Goal: Task Accomplishment & Management: Manage account settings

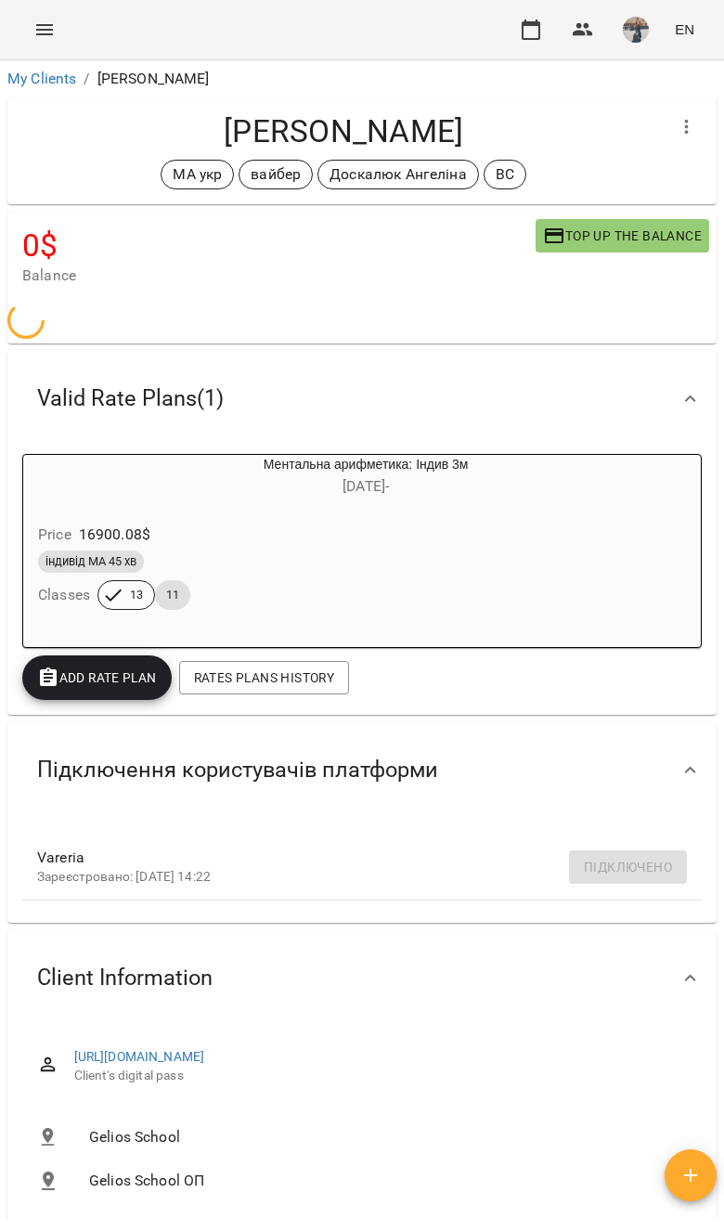
click at [50, 3] on div "For Business EN" at bounding box center [362, 29] width 724 height 59
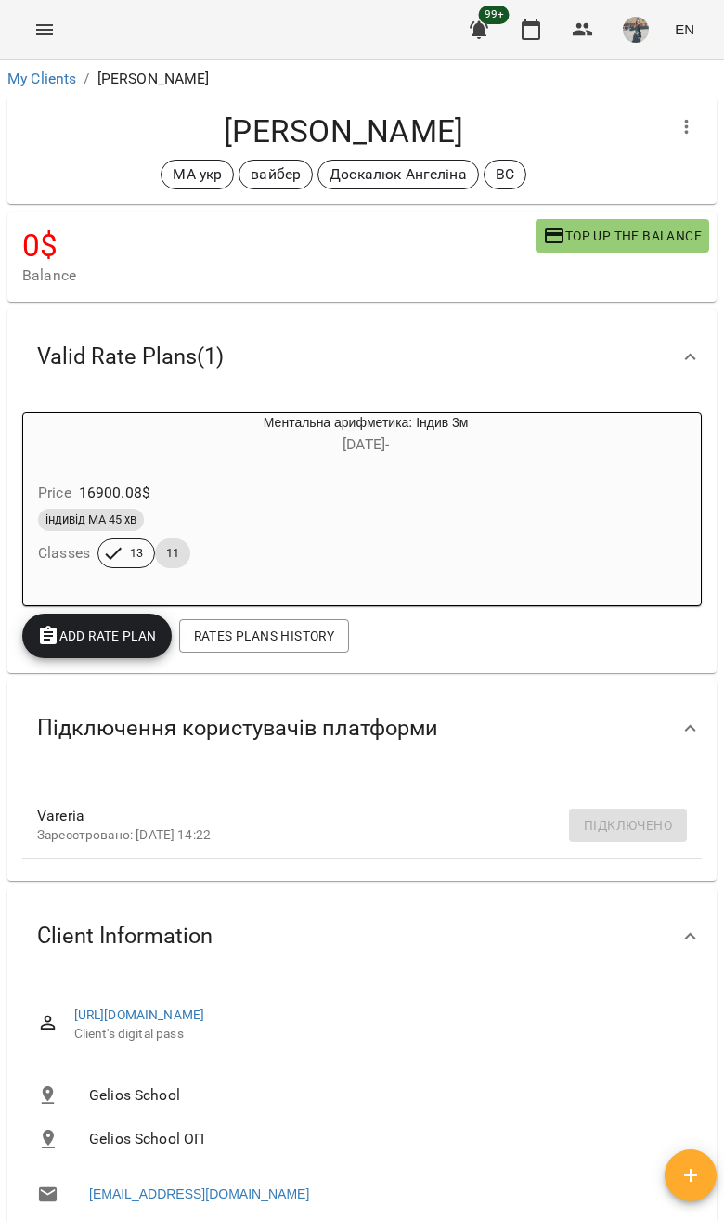
click at [62, 73] on link "My Clients" at bounding box center [41, 79] width 69 height 18
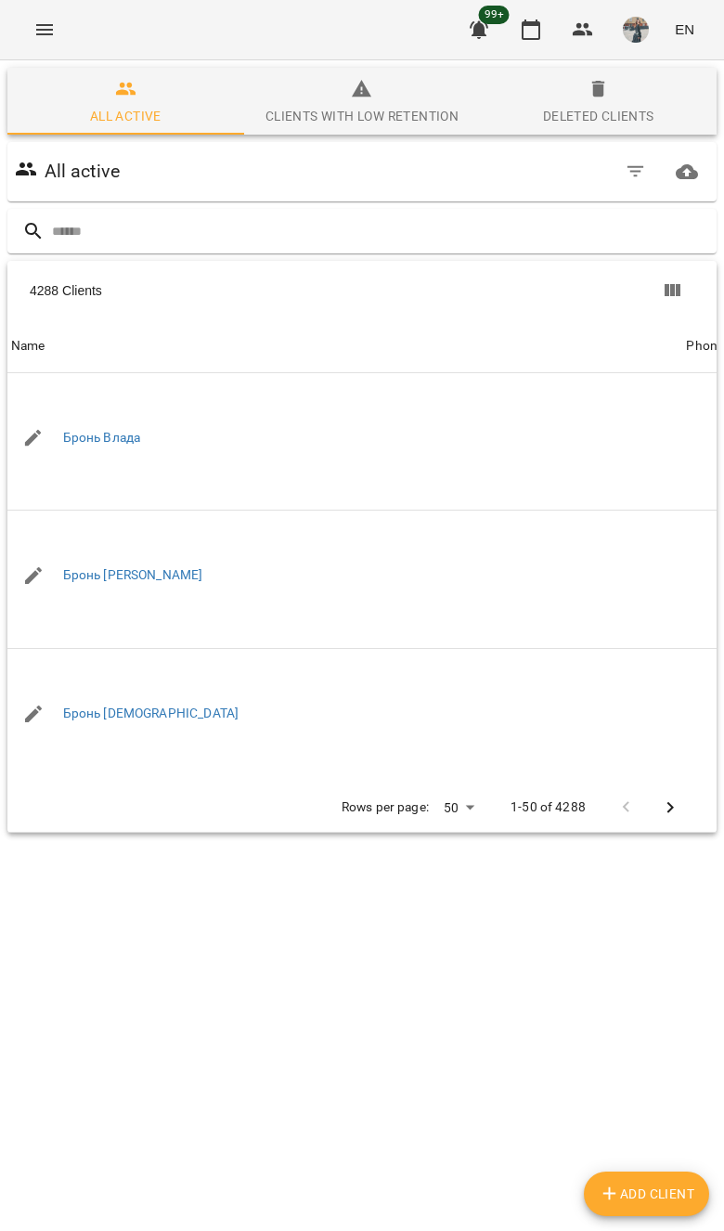
click at [78, 274] on div "4288 Clients" at bounding box center [203, 290] width 346 height 33
click at [105, 203] on div "All active" at bounding box center [362, 171] width 717 height 67
click at [562, 216] on input "text" at bounding box center [380, 231] width 657 height 31
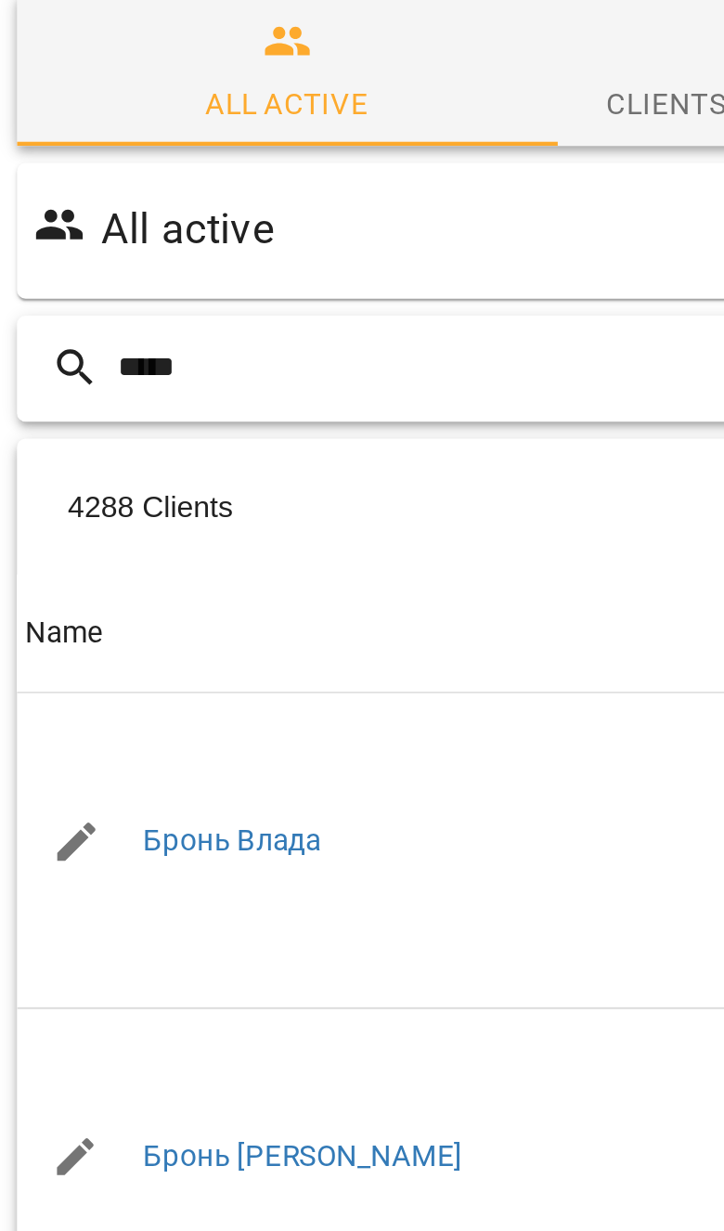
type input "*****"
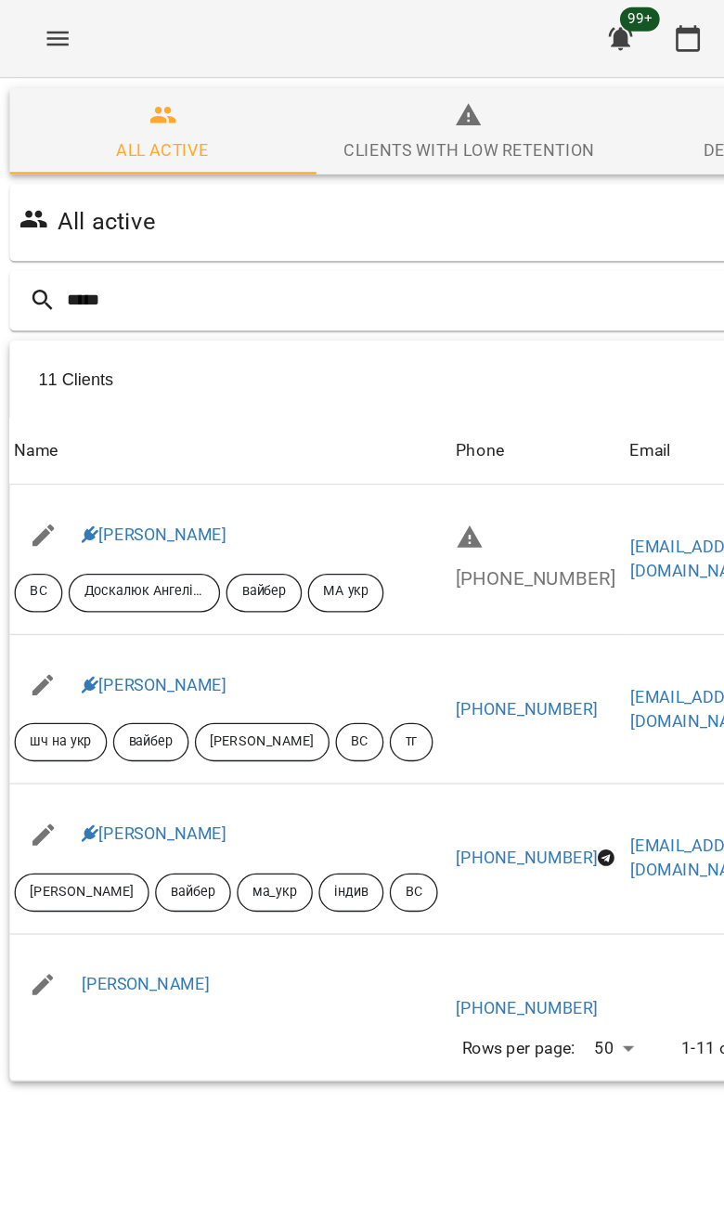
click at [79, 420] on link "[PERSON_NAME]" at bounding box center [119, 412] width 112 height 15
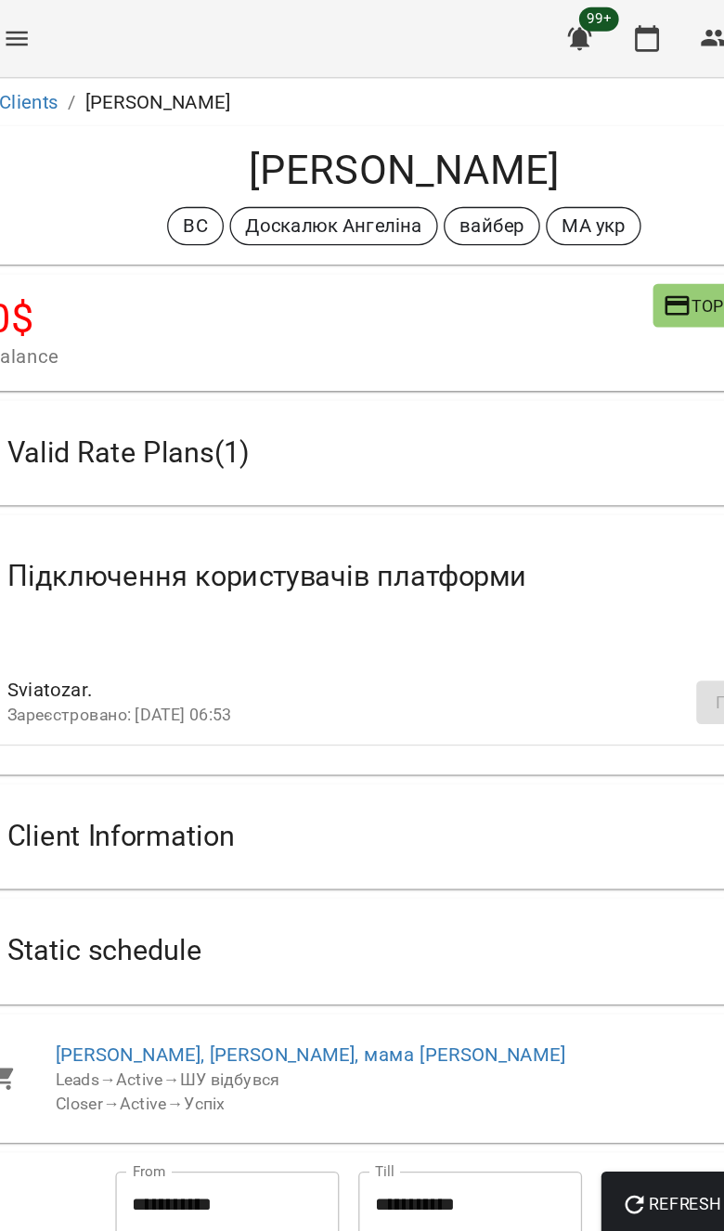
click at [403, 732] on div "Static schedule" at bounding box center [345, 734] width 646 height 58
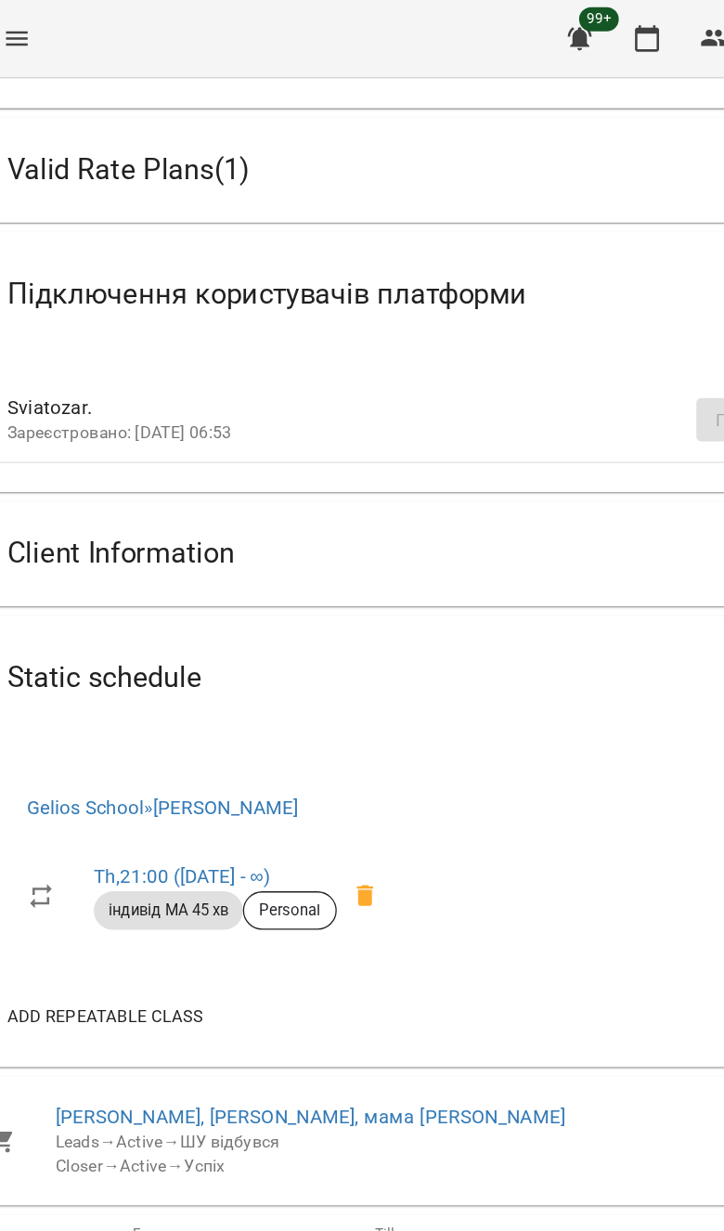
scroll to position [222, 0]
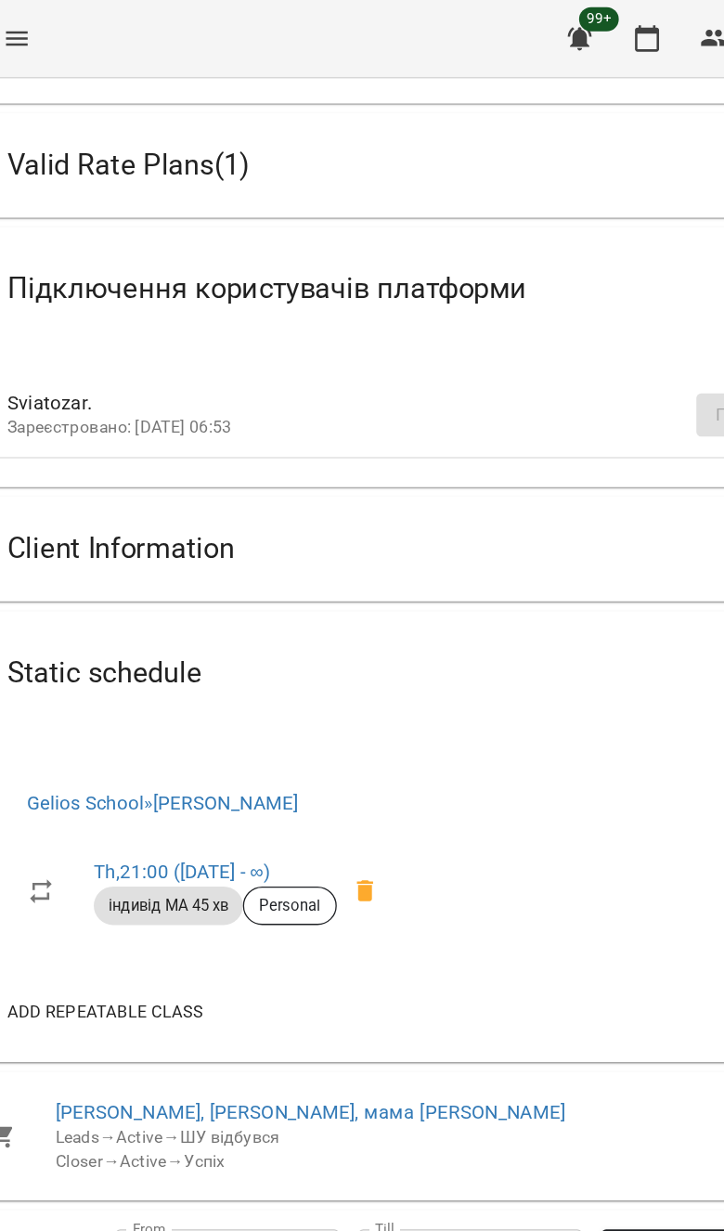
click at [464, 398] on div "Client Information" at bounding box center [345, 424] width 646 height 58
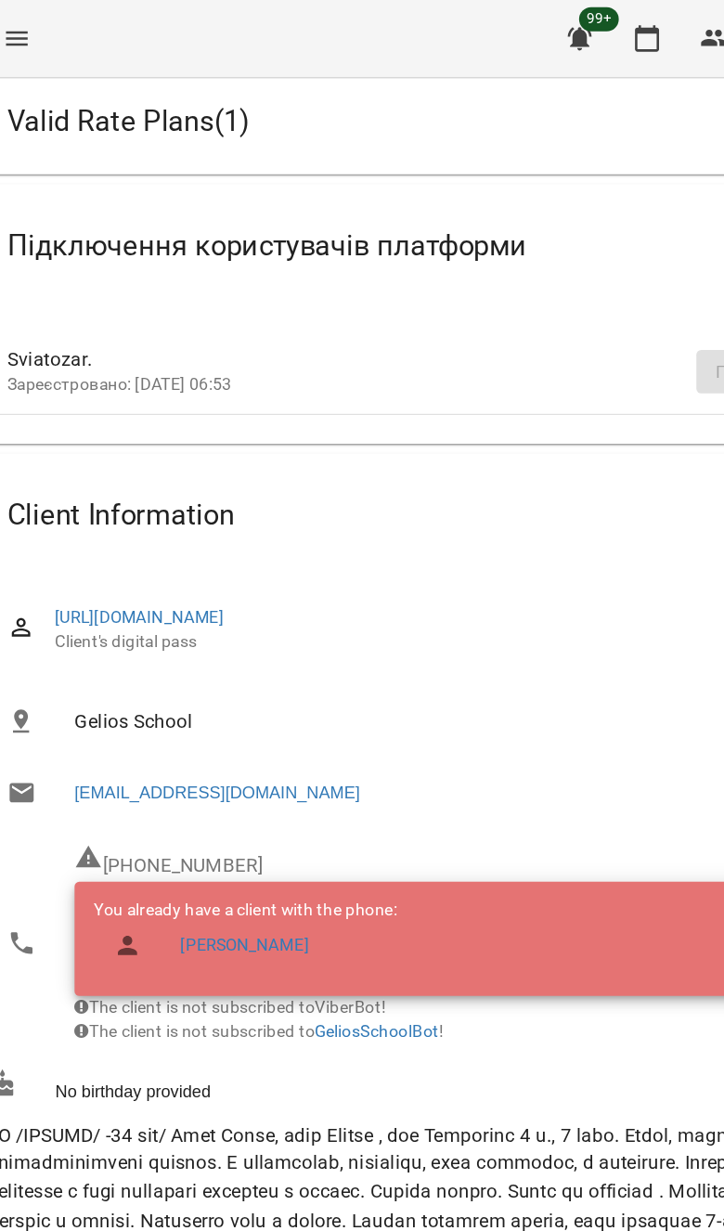
scroll to position [259, 0]
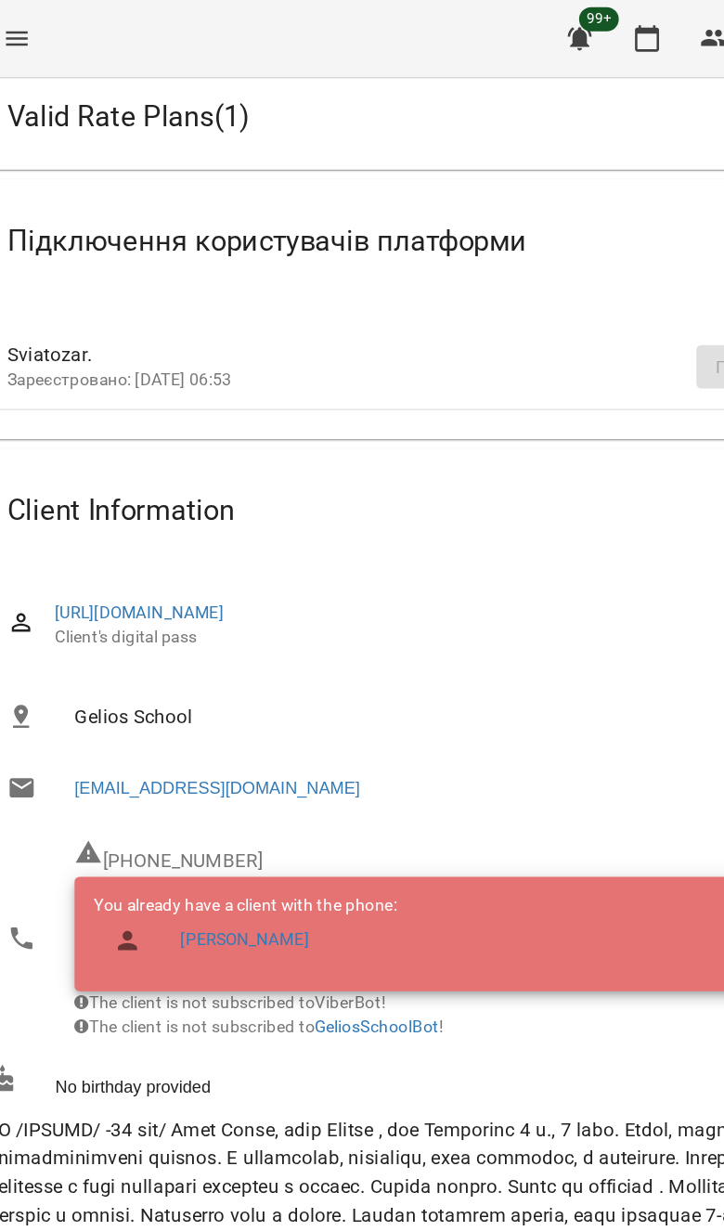
click at [229, 724] on link "[PERSON_NAME]" at bounding box center [220, 726] width 99 height 19
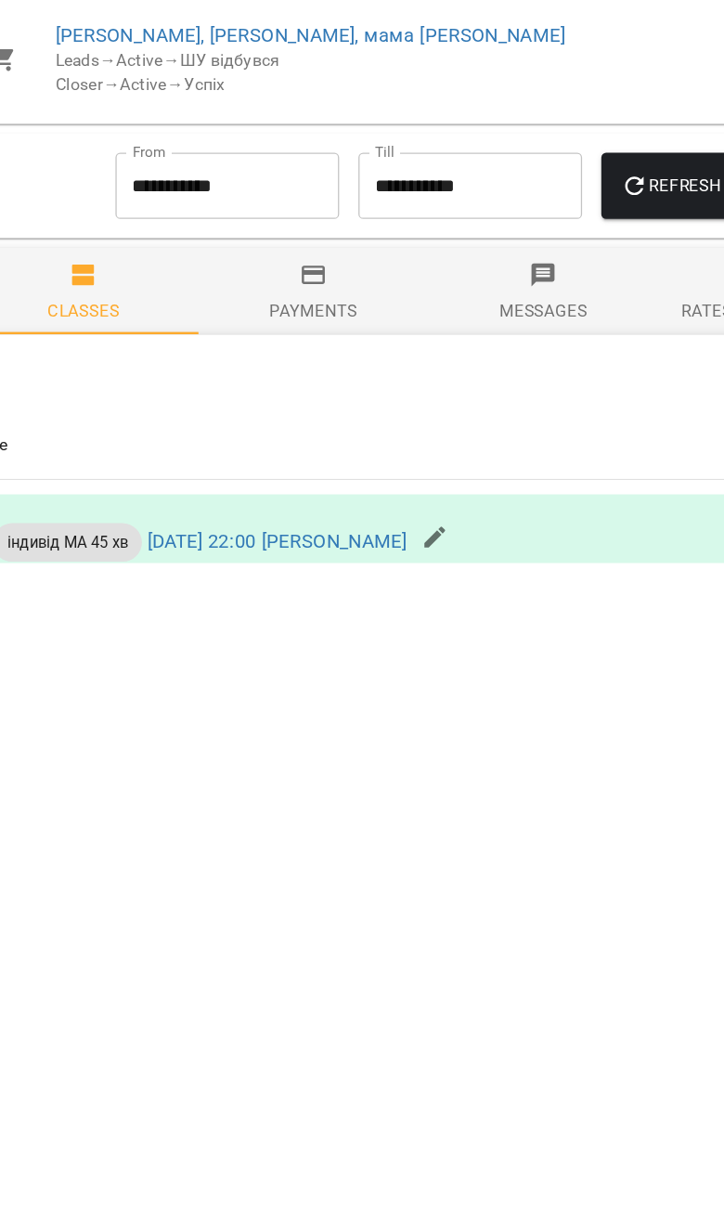
click at [345, 684] on p "індивід МА 45 хв [DATE] 22:00 [PERSON_NAME]" at bounding box center [185, 699] width 319 height 30
click at [379, 684] on icon "button" at bounding box center [368, 695] width 22 height 22
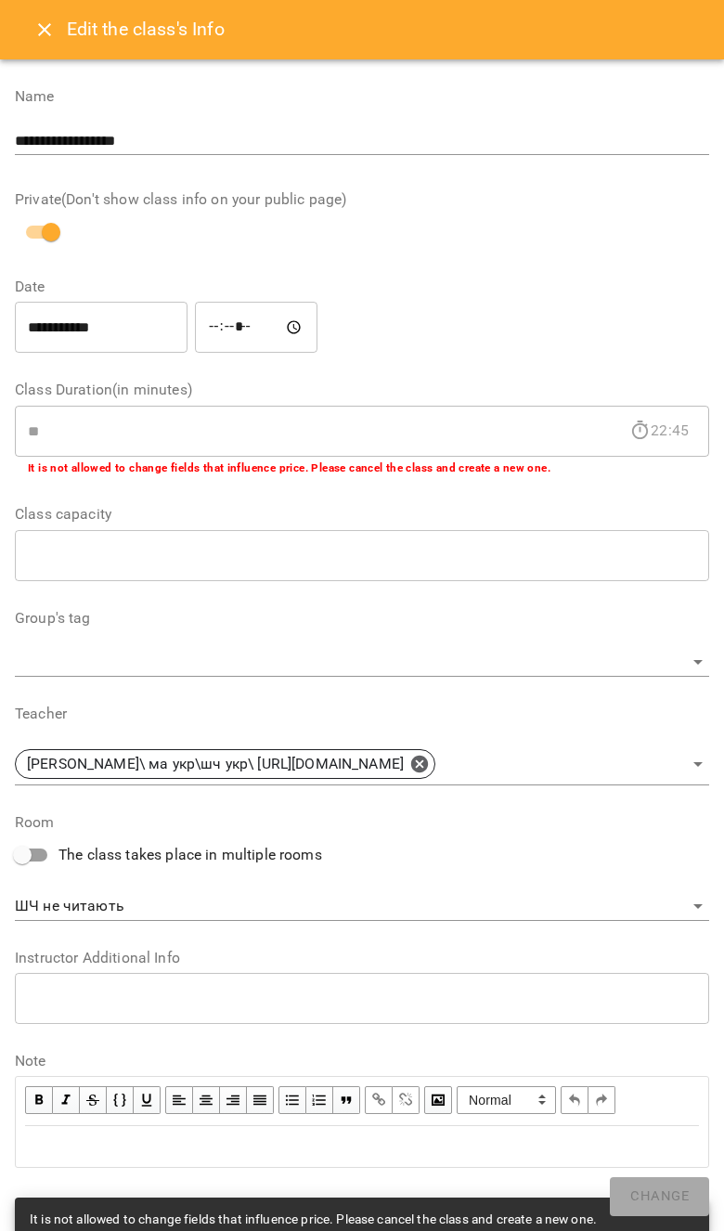
click at [62, 16] on button "Close" at bounding box center [44, 29] width 45 height 45
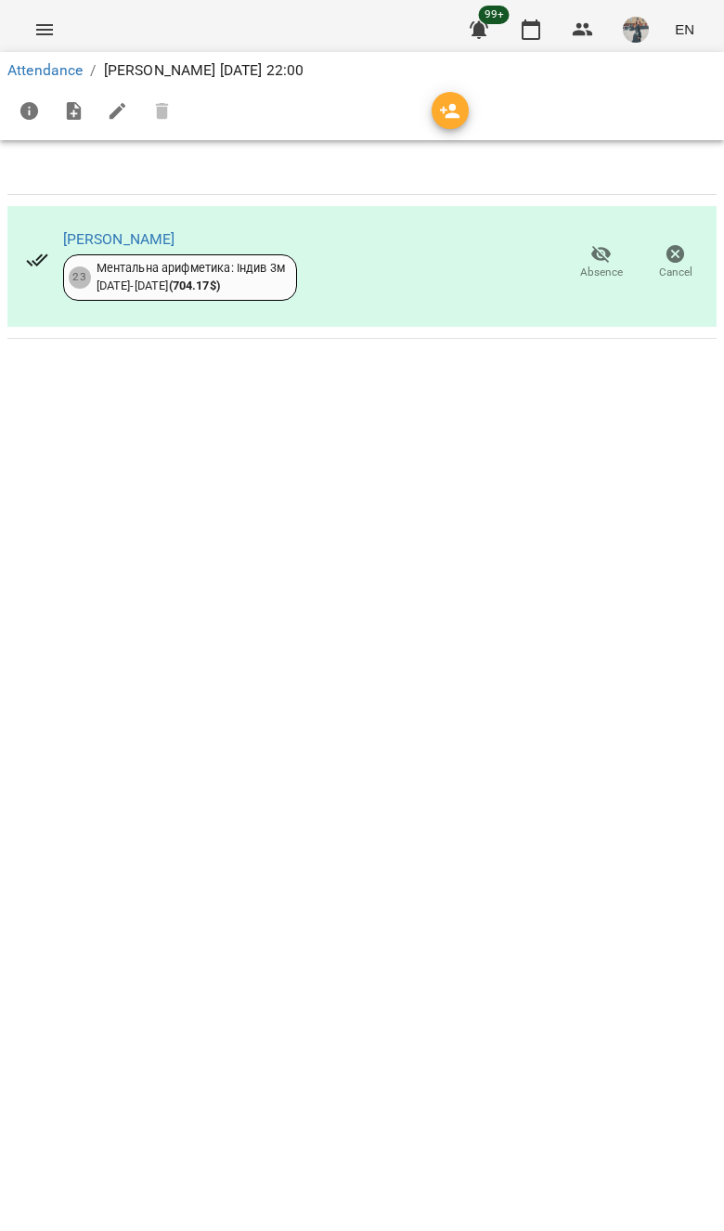
click at [43, 8] on button "Menu" at bounding box center [44, 29] width 45 height 45
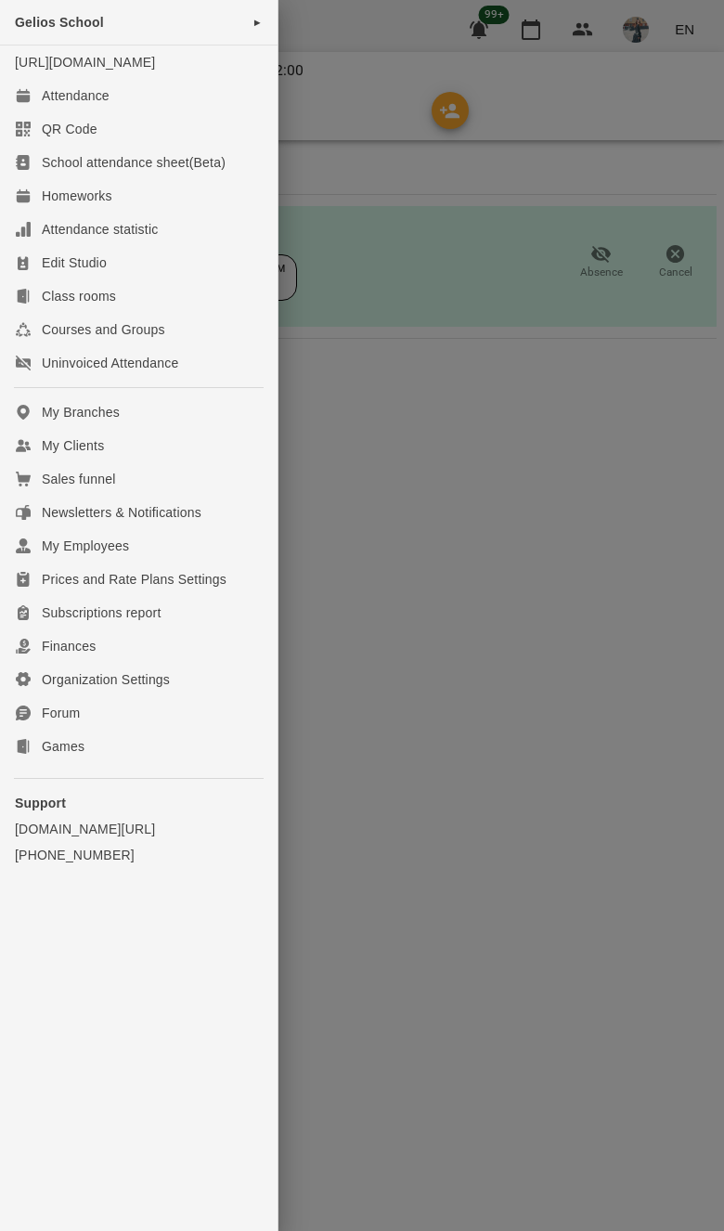
click at [185, 112] on link "Attendance" at bounding box center [139, 95] width 278 height 33
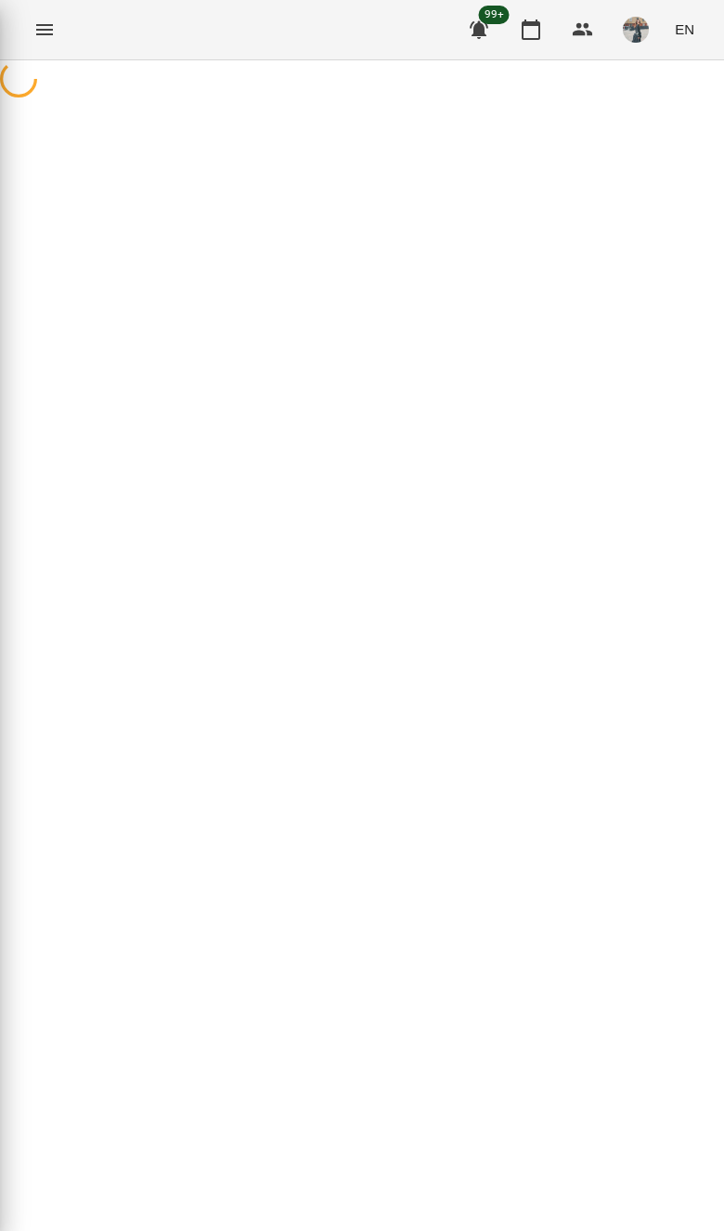
click at [564, 102] on div at bounding box center [362, 81] width 724 height 42
